Goal: Transaction & Acquisition: Book appointment/travel/reservation

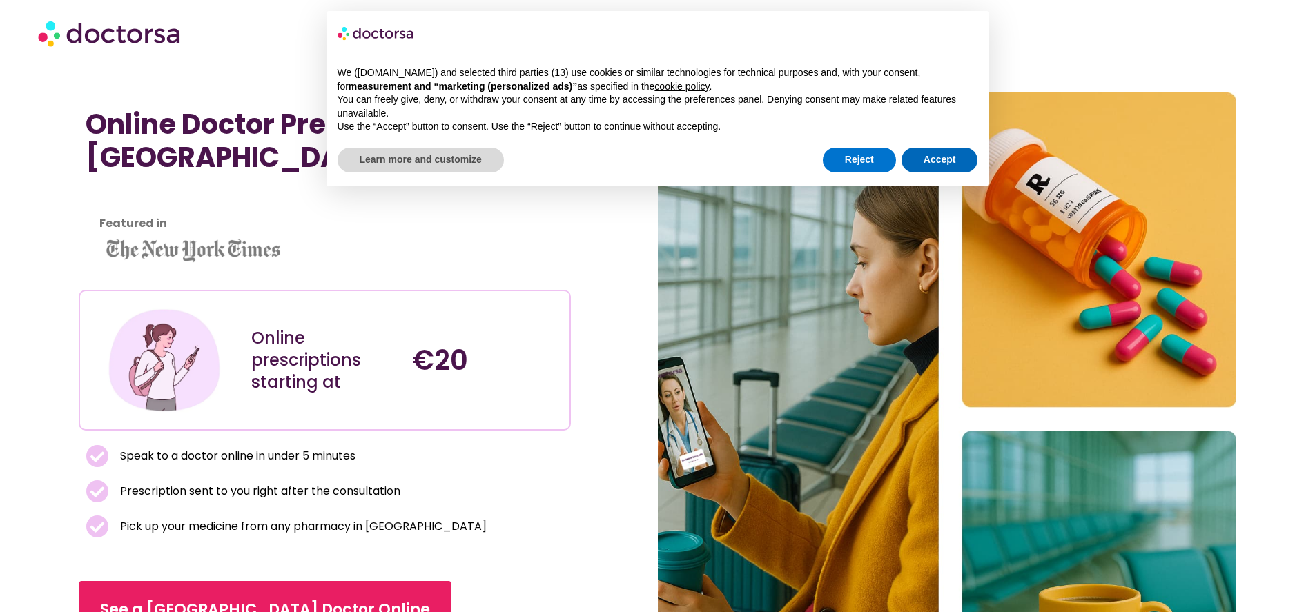
click at [938, 160] on button "Accept" at bounding box center [940, 160] width 77 height 25
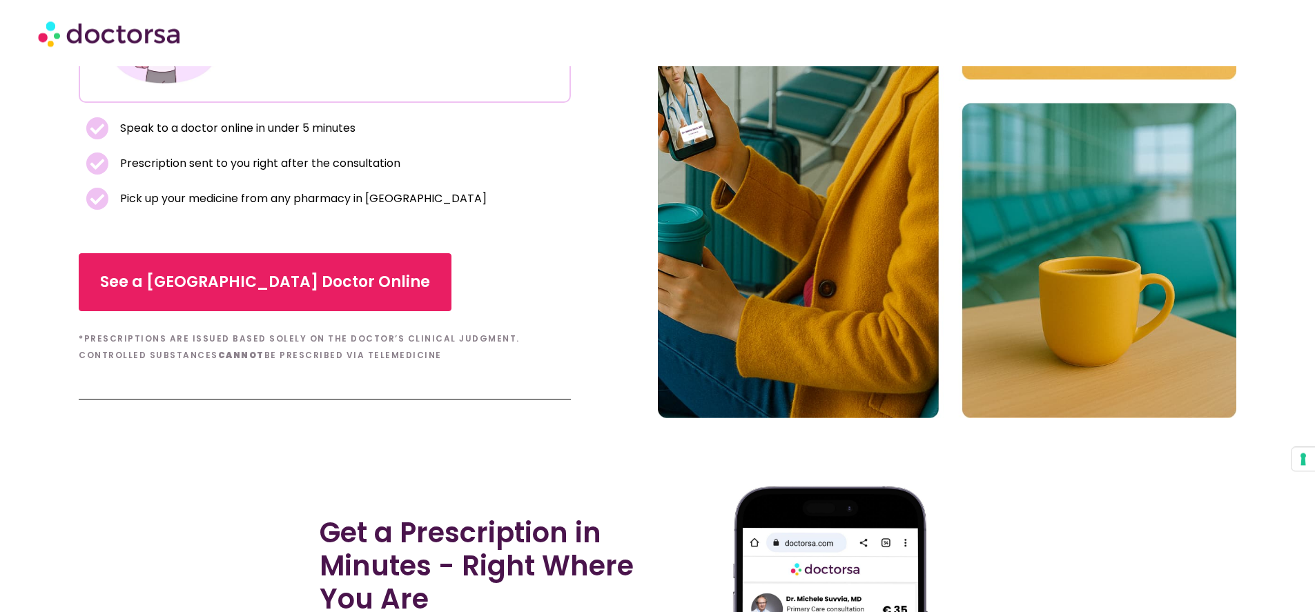
scroll to position [409, 0]
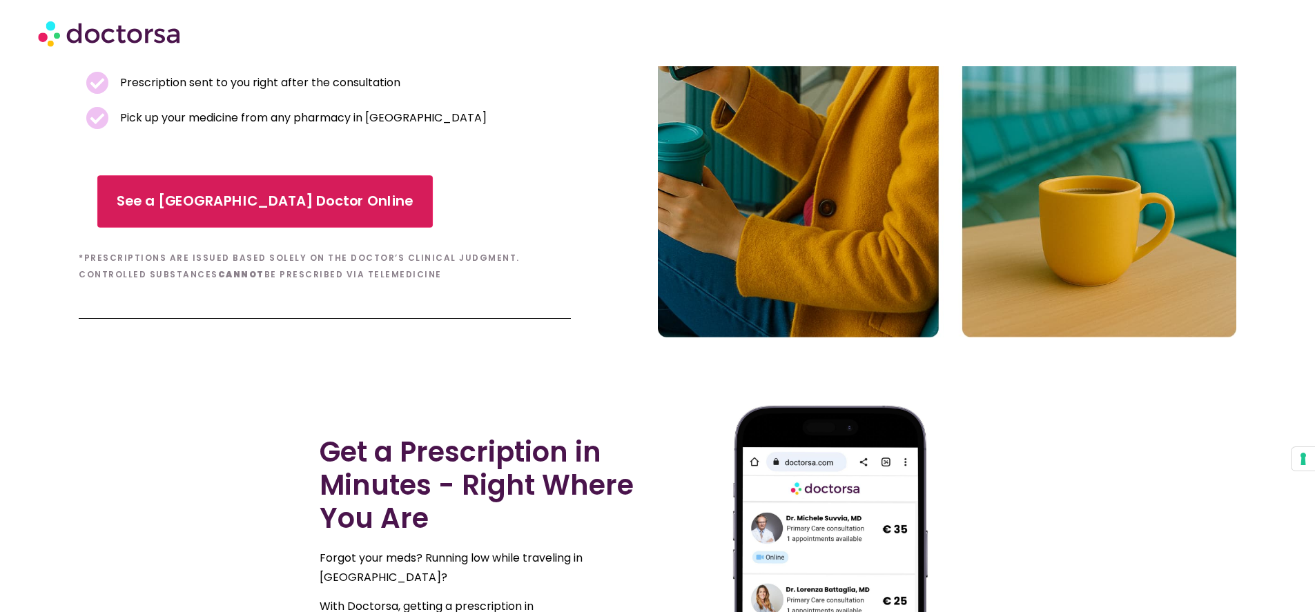
click at [206, 200] on span "See a [GEOGRAPHIC_DATA] Doctor Online" at bounding box center [265, 202] width 297 height 20
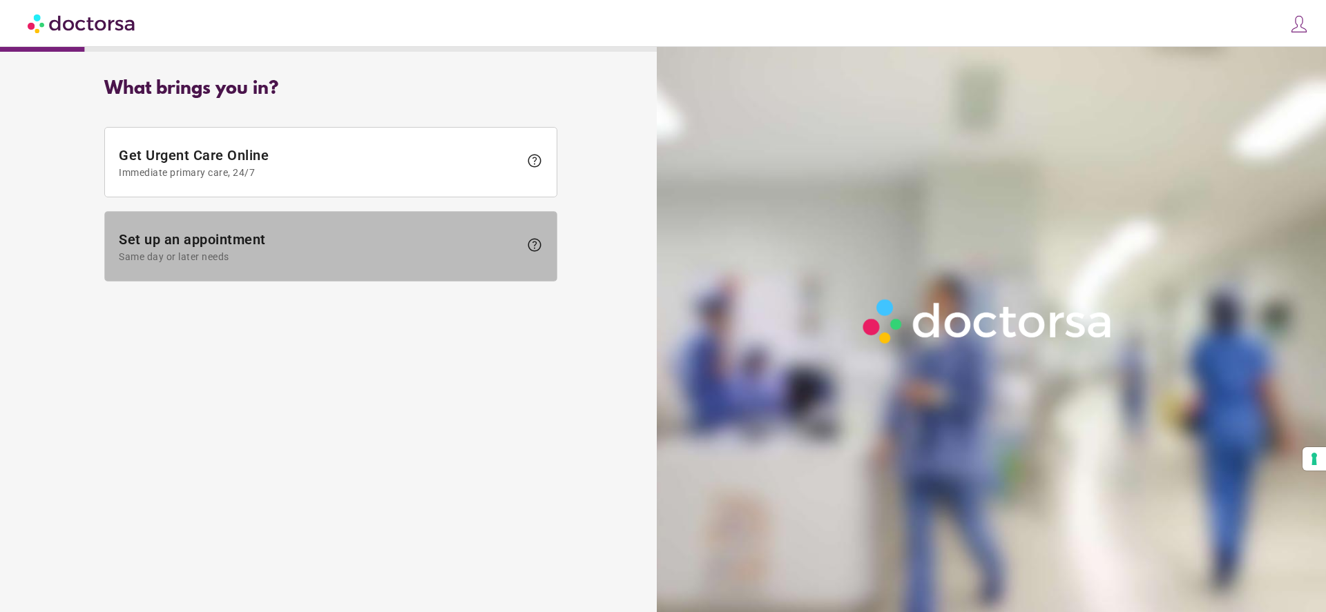
click at [277, 240] on span "Set up an appointment Same day or later needs" at bounding box center [319, 246] width 400 height 31
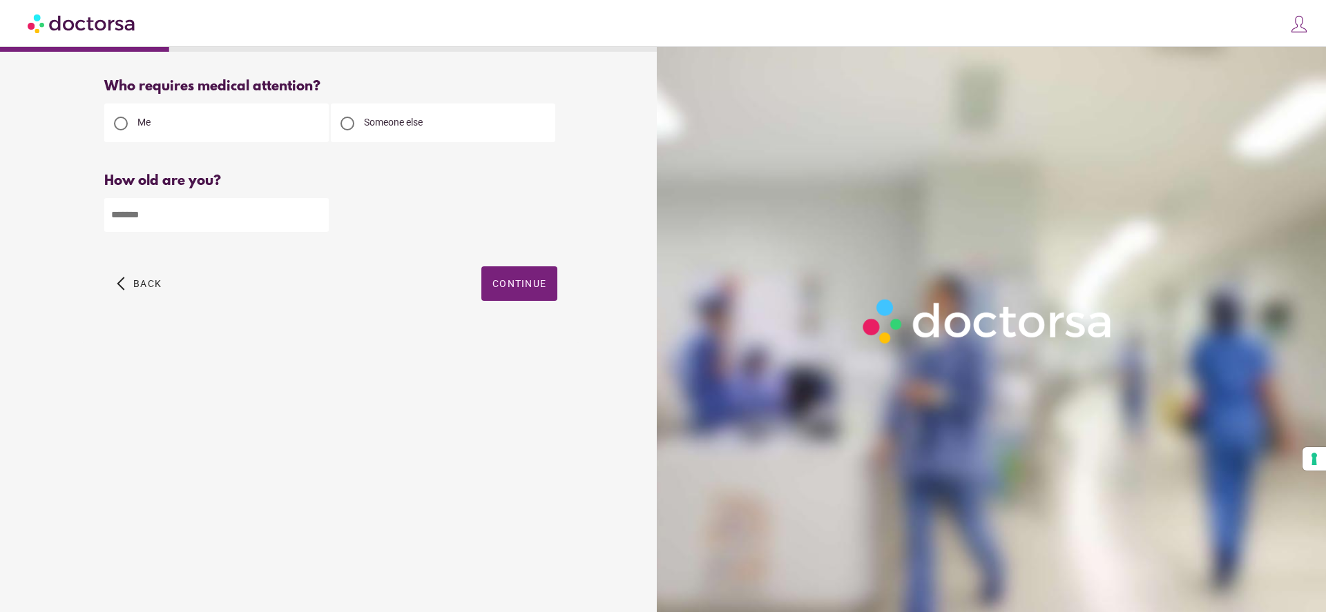
click at [318, 222] on input "*" at bounding box center [216, 215] width 224 height 34
drag, startPoint x: 158, startPoint y: 220, endPoint x: 83, endPoint y: 218, distance: 75.3
click at [104, 218] on input "*" at bounding box center [216, 215] width 224 height 34
type input "**"
click at [494, 288] on span "Continue" at bounding box center [519, 283] width 54 height 11
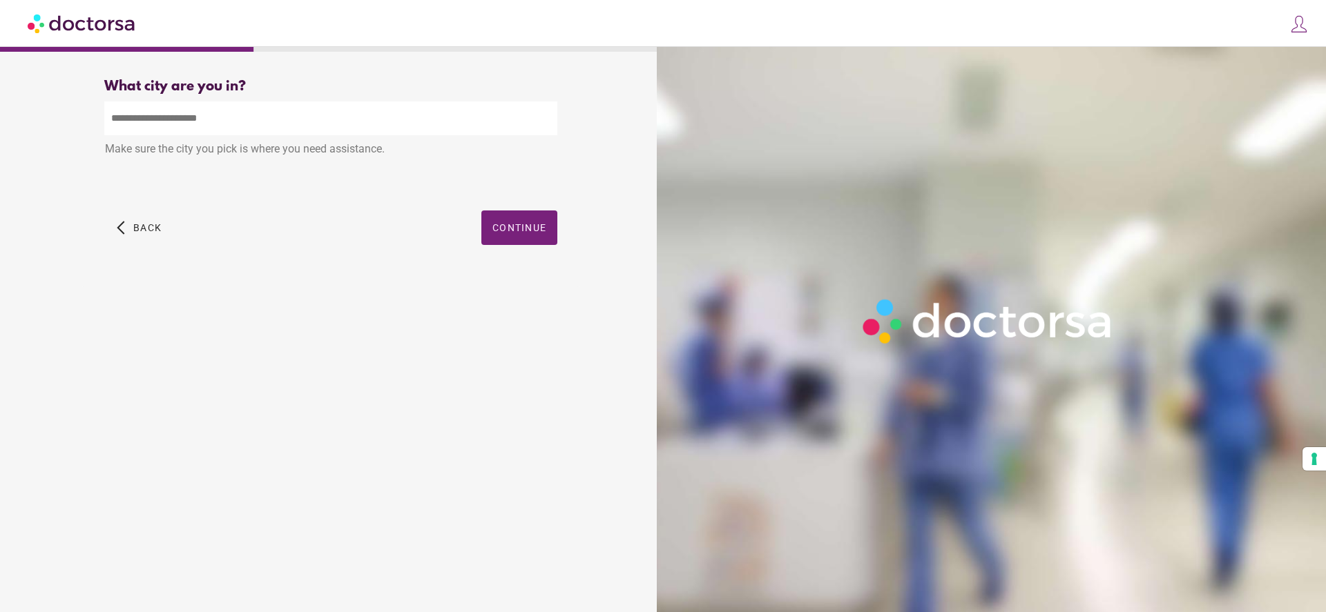
click at [242, 123] on input "text" at bounding box center [330, 118] width 453 height 34
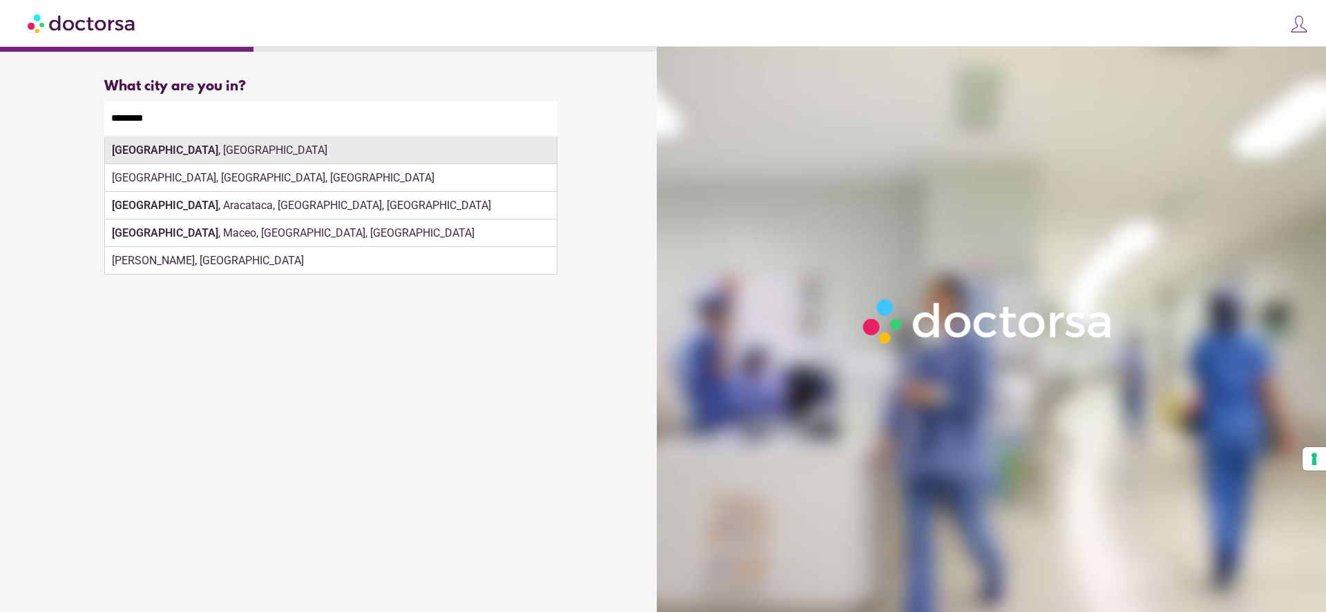
click at [229, 159] on div "Alicante , Spain" at bounding box center [331, 151] width 452 height 28
type input "**********"
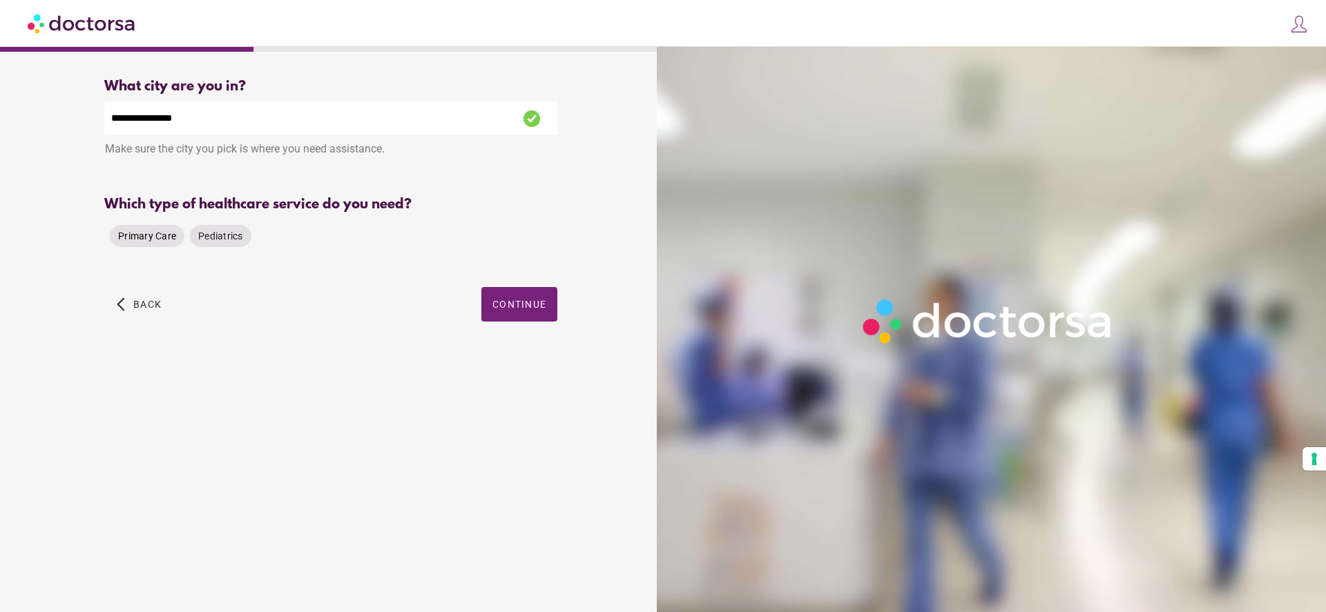
click at [154, 242] on span "Primary Care" at bounding box center [147, 236] width 58 height 11
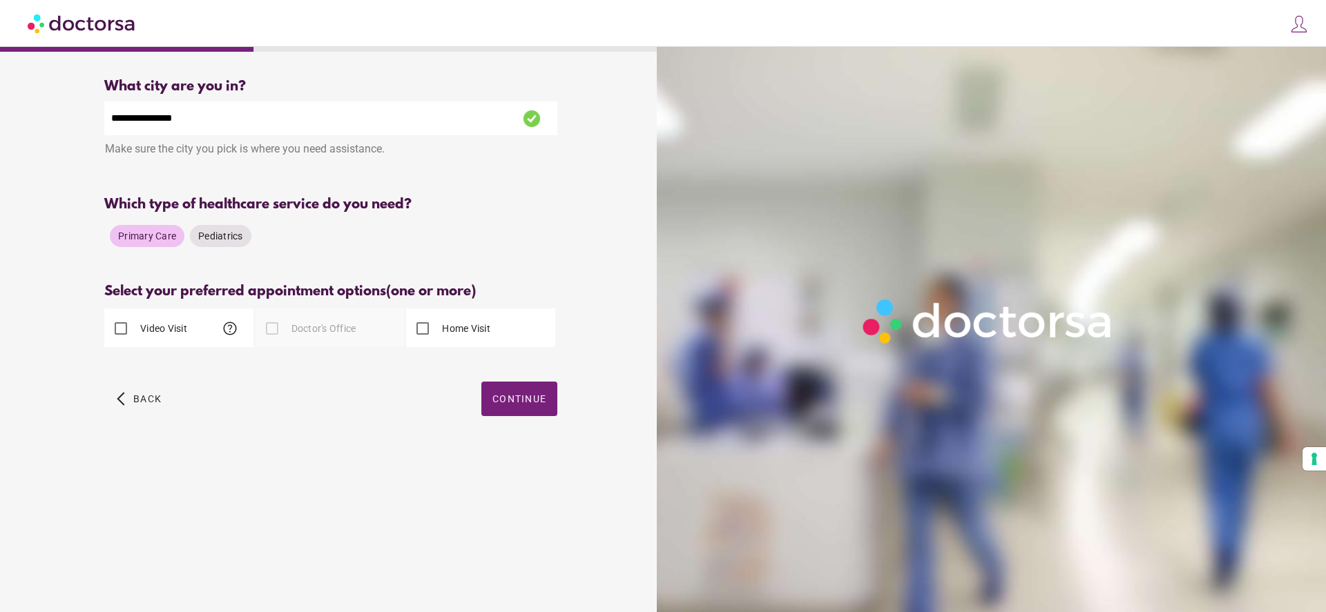
click at [228, 336] on span "help" at bounding box center [230, 328] width 17 height 17
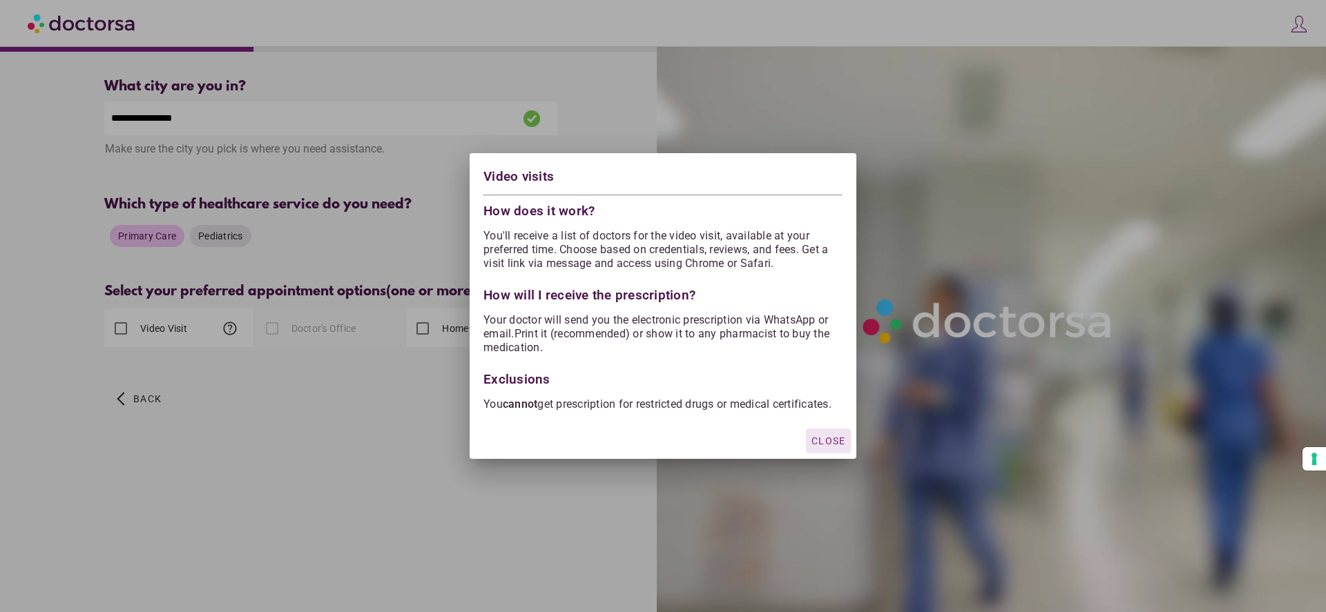
click at [819, 443] on span "Close" at bounding box center [828, 441] width 34 height 11
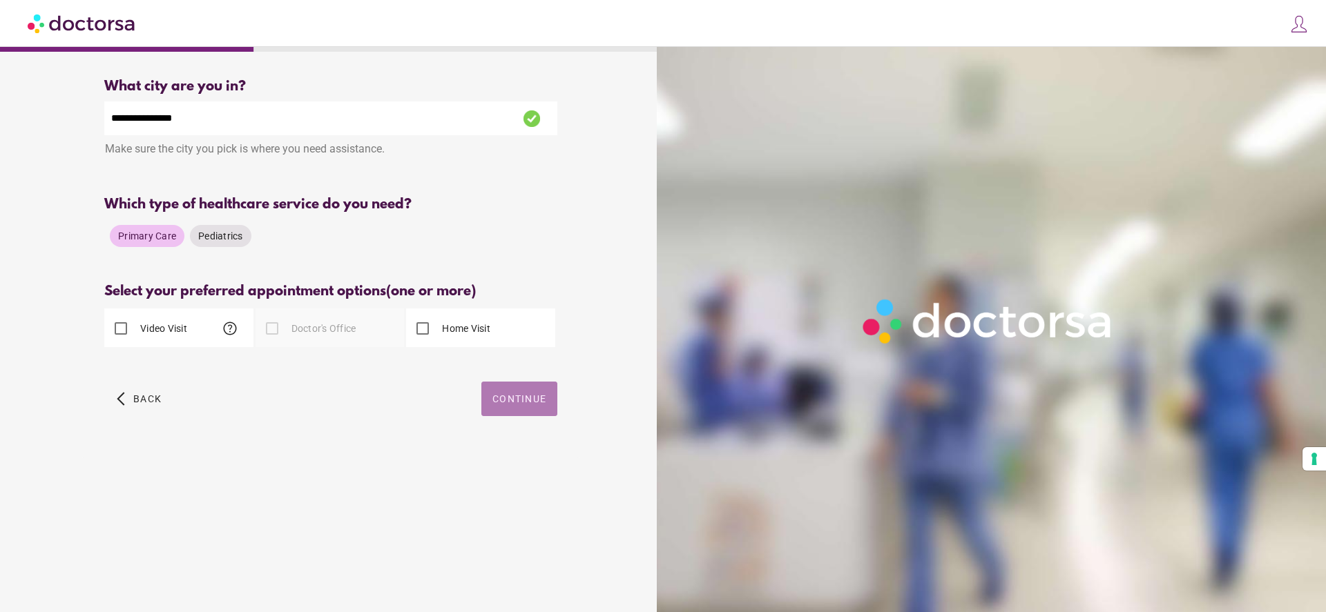
click at [525, 405] on span "Continue" at bounding box center [519, 399] width 54 height 11
